Goal: Task Accomplishment & Management: Use online tool/utility

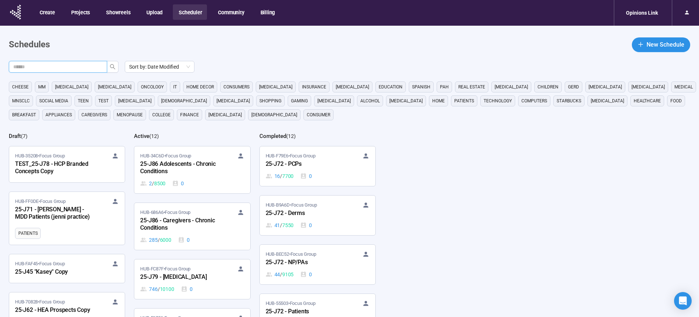
click at [72, 69] on input "text" at bounding box center [55, 67] width 84 height 8
type input "**"
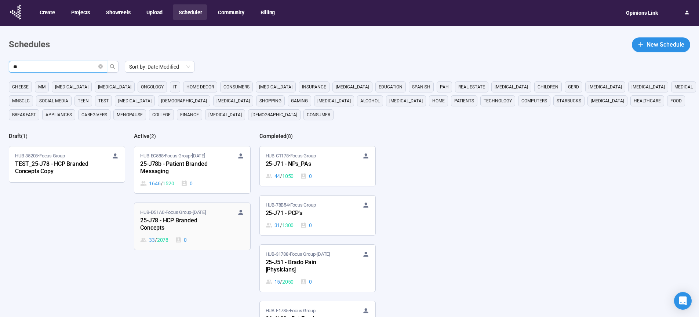
click at [165, 219] on div "25-J78 - HCP Branded Concepts" at bounding box center [180, 224] width 81 height 17
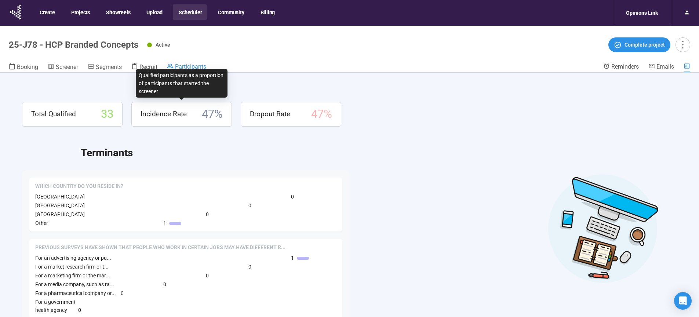
click at [192, 67] on span "Participants" at bounding box center [190, 66] width 31 height 7
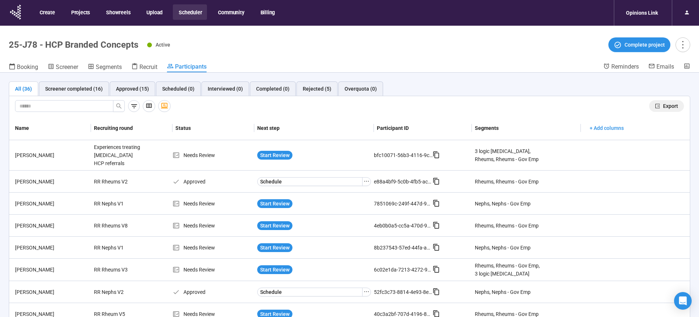
click at [663, 108] on span "Export" at bounding box center [670, 106] width 15 height 8
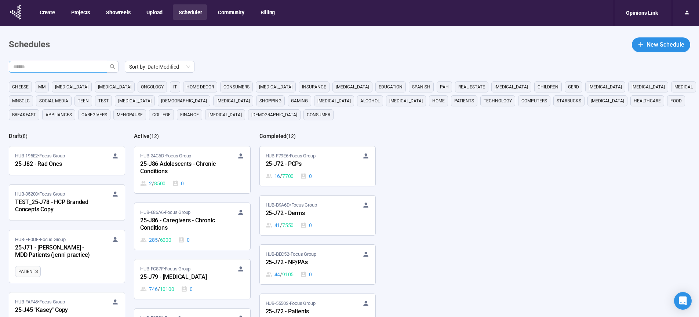
click at [79, 69] on input "text" at bounding box center [55, 67] width 84 height 8
type input "**"
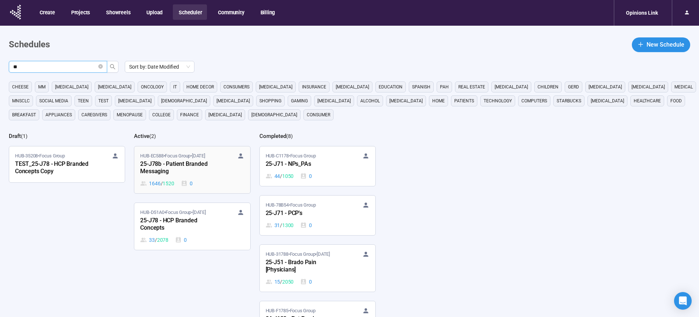
click at [158, 168] on div "25-J78b - Patient Branded Messaging" at bounding box center [180, 168] width 81 height 17
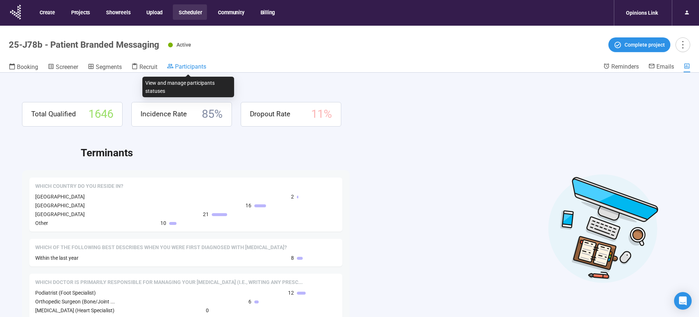
click at [192, 66] on span "Participants" at bounding box center [190, 66] width 31 height 7
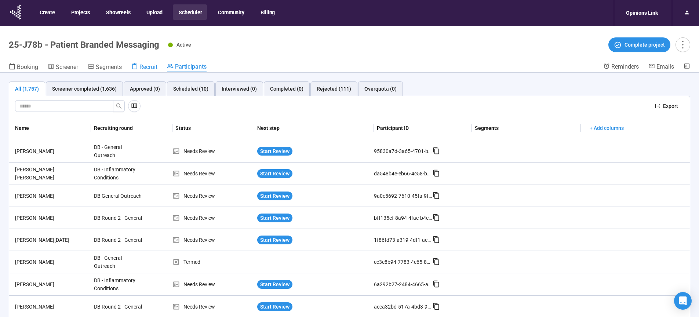
click at [153, 68] on span "Recruit" at bounding box center [148, 66] width 18 height 7
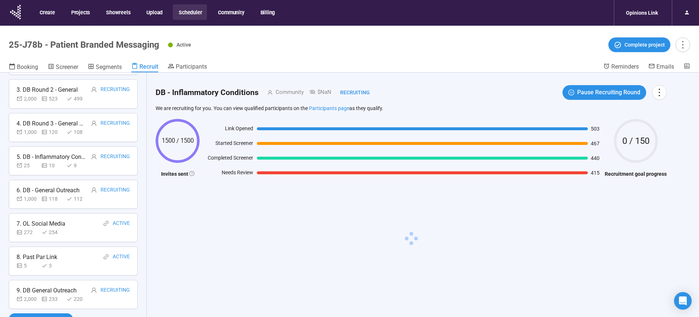
scroll to position [26, 0]
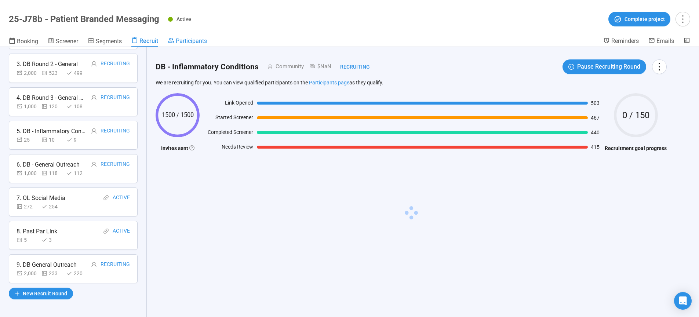
click at [190, 43] on span "Participants" at bounding box center [191, 40] width 31 height 7
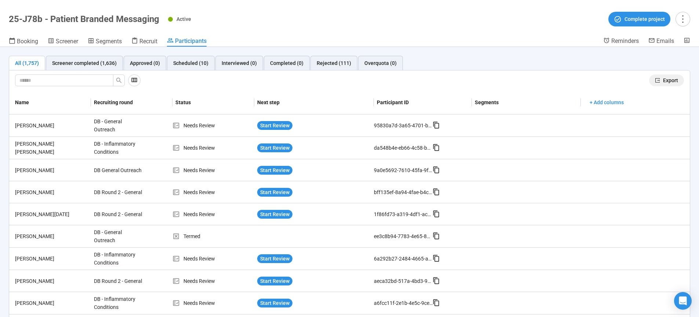
click at [663, 81] on span "Export" at bounding box center [670, 80] width 15 height 8
